Goal: Information Seeking & Learning: Learn about a topic

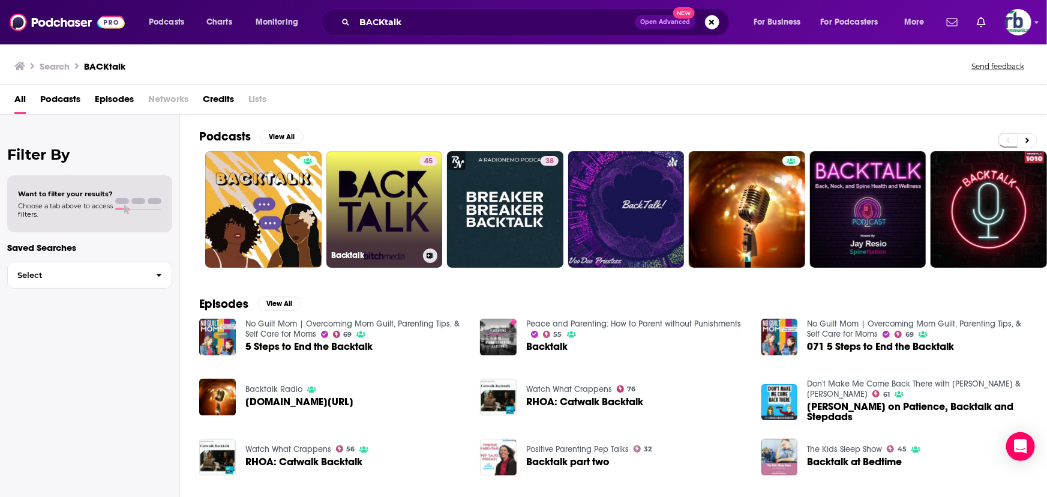
click at [396, 226] on link "45 Backtalk" at bounding box center [385, 209] width 116 height 116
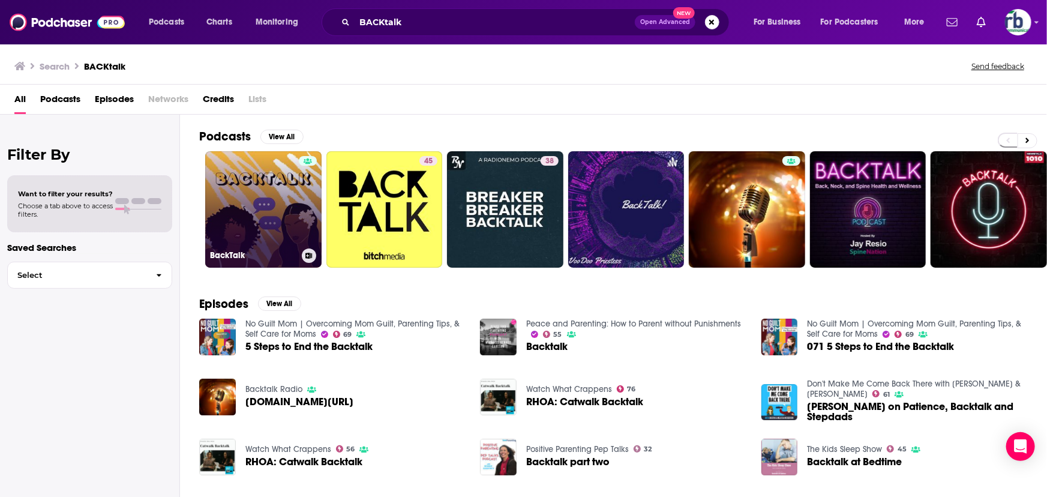
click at [267, 189] on link "BackTalk" at bounding box center [263, 209] width 116 height 116
